Goal: Task Accomplishment & Management: Complete application form

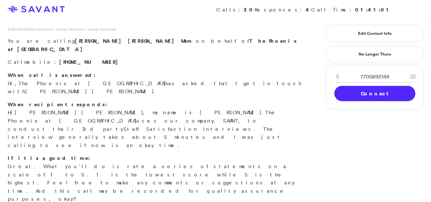
click at [364, 94] on link "Connect" at bounding box center [374, 93] width 81 height 15
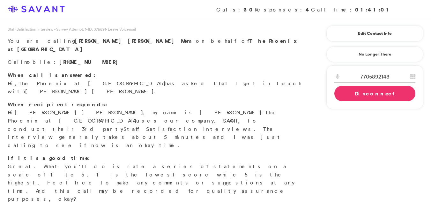
click at [365, 98] on link "Disconnect" at bounding box center [374, 93] width 81 height 15
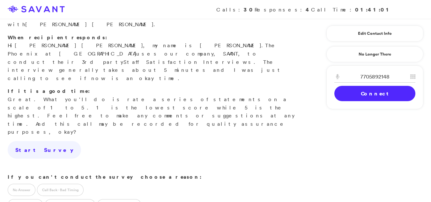
scroll to position [70, 0]
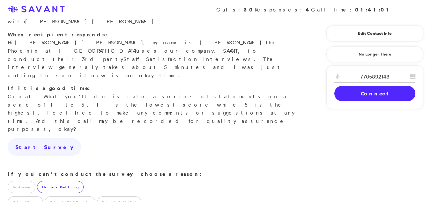
click at [61, 181] on label "Call Back - Bad Timing" at bounding box center [60, 187] width 47 height 12
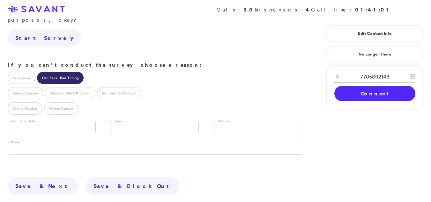
scroll to position [179, 0]
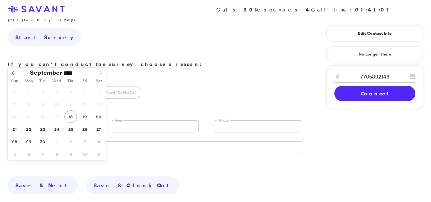
click at [76, 120] on input "text" at bounding box center [52, 126] width 88 height 12
type input "**********"
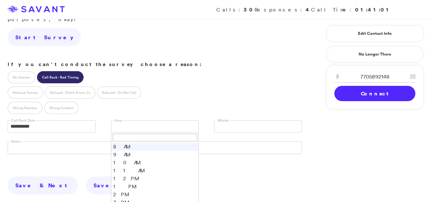
click at [120, 120] on link at bounding box center [155, 126] width 88 height 12
click at [118, 174] on li "12 PM" at bounding box center [154, 178] width 87 height 8
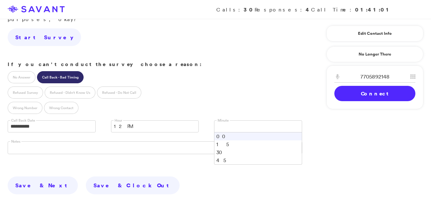
click at [236, 120] on link at bounding box center [258, 126] width 88 height 12
click at [221, 148] on li "30" at bounding box center [257, 152] width 87 height 8
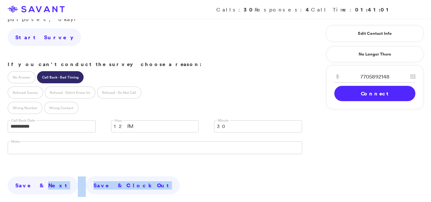
drag, startPoint x: 34, startPoint y: 121, endPoint x: 69, endPoint y: 138, distance: 39.8
click at [69, 167] on div "Save & Next Save & Clock Out Clock Out" at bounding box center [155, 191] width 310 height 49
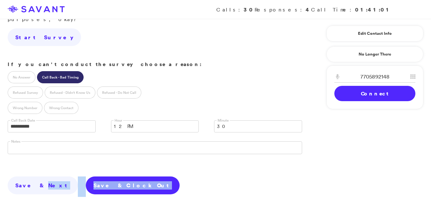
click at [86, 176] on link "Save & Clock Out" at bounding box center [133, 185] width 94 height 18
